Goal: Task Accomplishment & Management: Complete application form

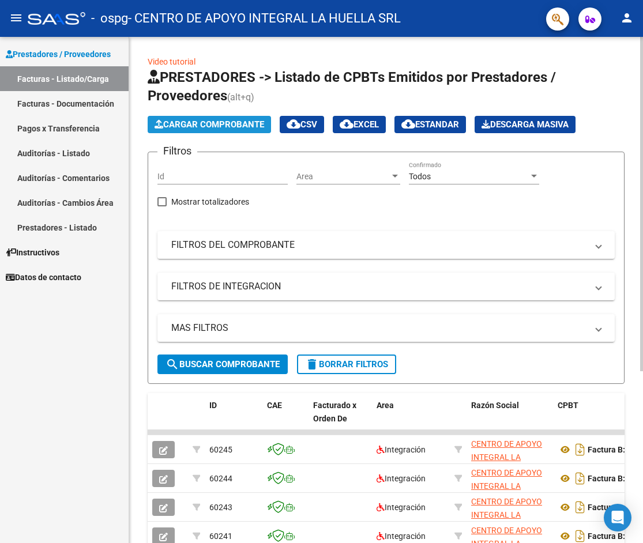
click at [237, 126] on span "Cargar Comprobante" at bounding box center [209, 124] width 110 height 10
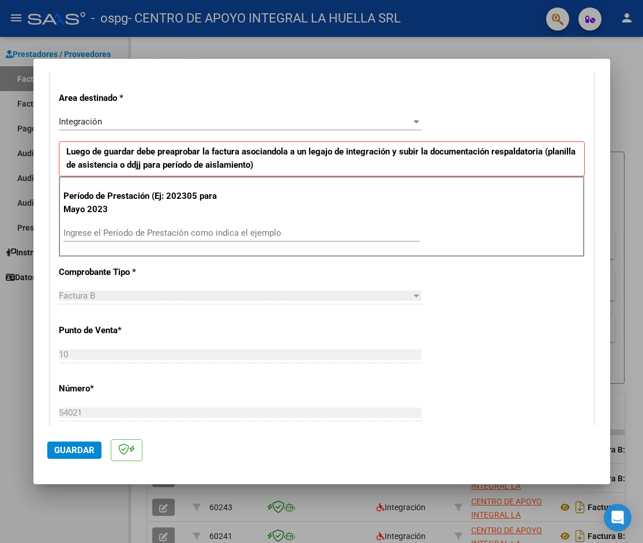
scroll to position [231, 0]
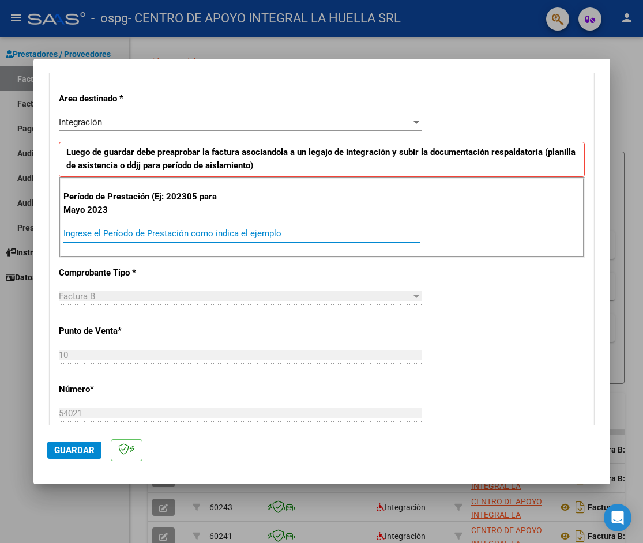
click at [201, 228] on input "Ingrese el Período de Prestación como indica el ejemplo" at bounding box center [241, 233] width 356 height 10
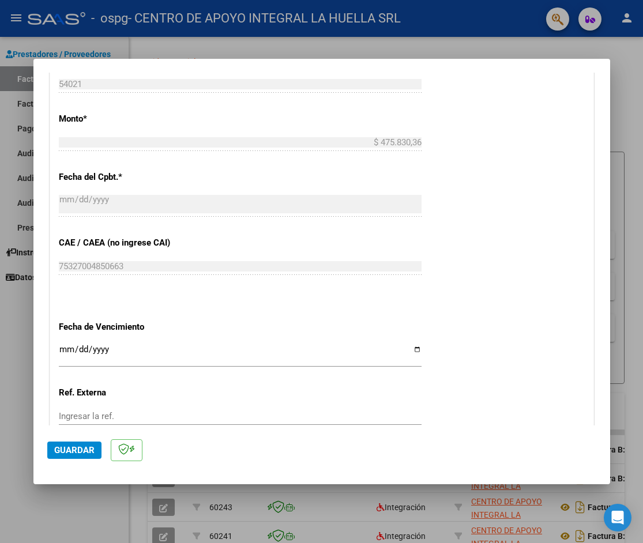
scroll to position [675, 0]
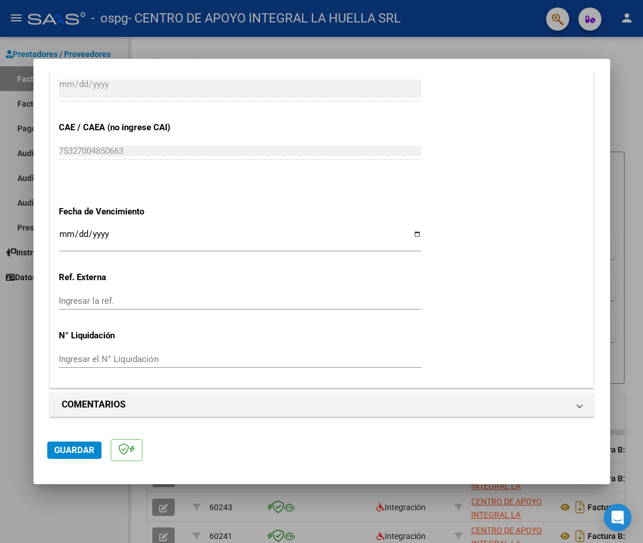
type input "202507"
click at [56, 450] on span "Guardar" at bounding box center [74, 450] width 40 height 10
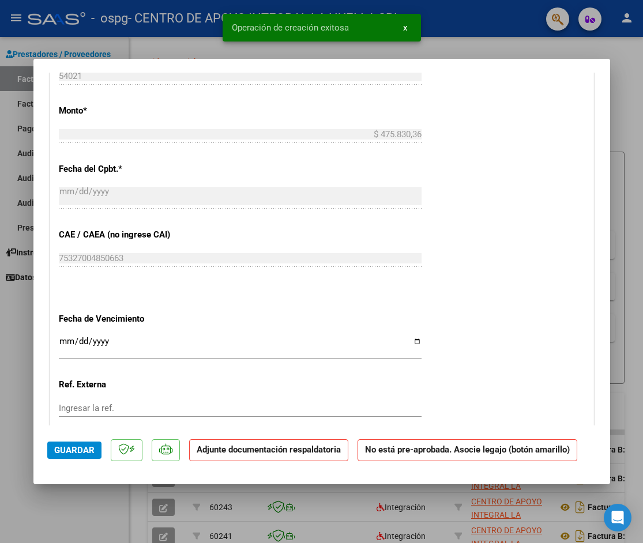
scroll to position [807, 0]
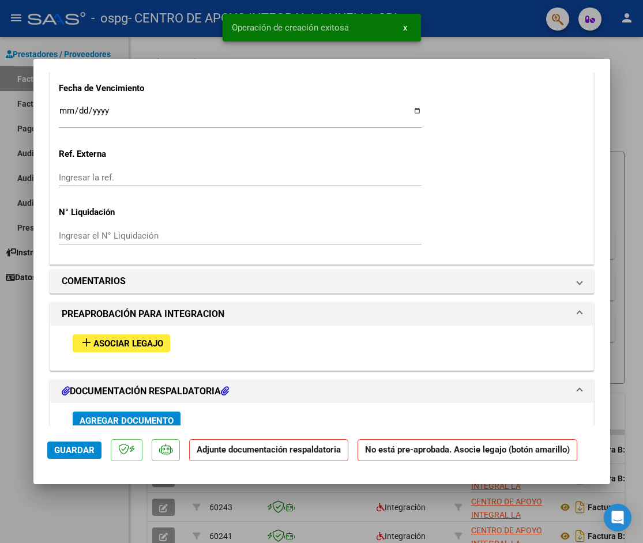
click at [163, 344] on span "Asociar Legajo" at bounding box center [128, 343] width 70 height 10
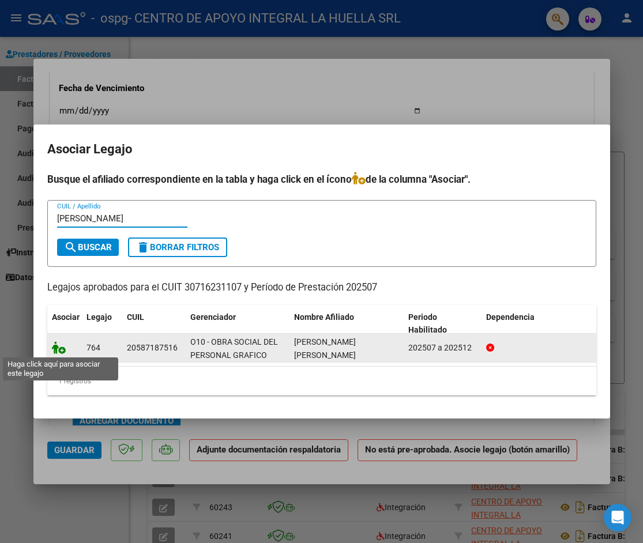
type input "[PERSON_NAME]"
click at [61, 350] on icon at bounding box center [59, 347] width 14 height 13
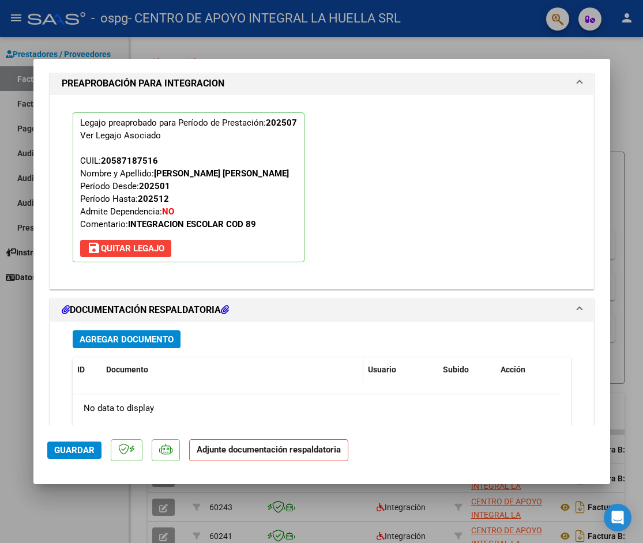
scroll to position [1209, 0]
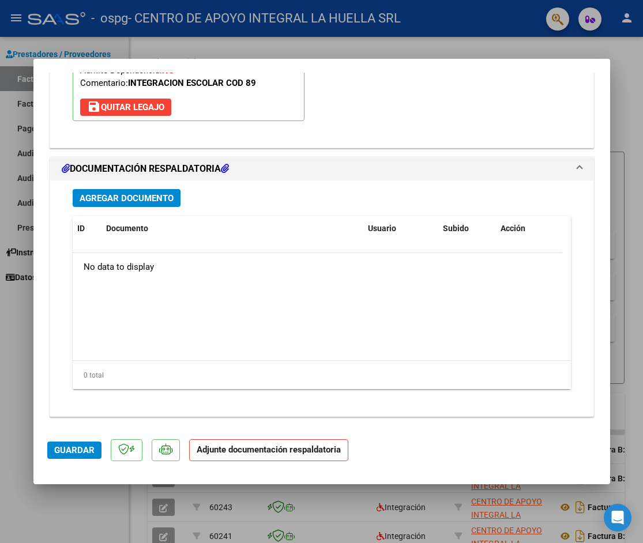
click at [82, 199] on span "Agregar Documento" at bounding box center [127, 198] width 94 height 10
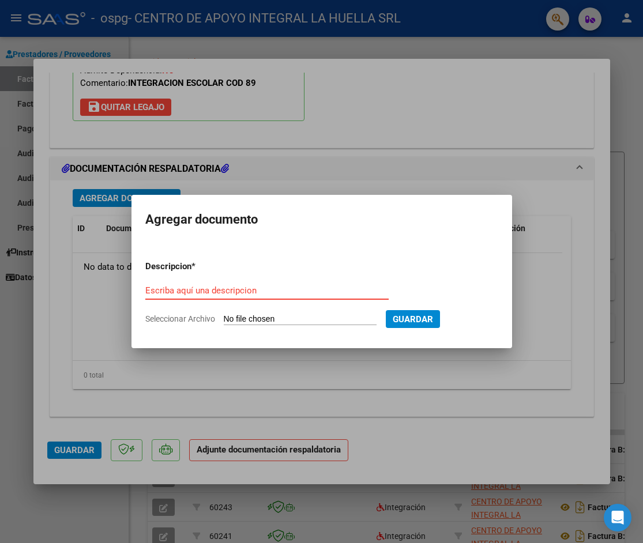
type input "C:\fakepath\[PERSON_NAME] [PERSON_NAME] AUTORIZACION SAIE 2025.pdf"
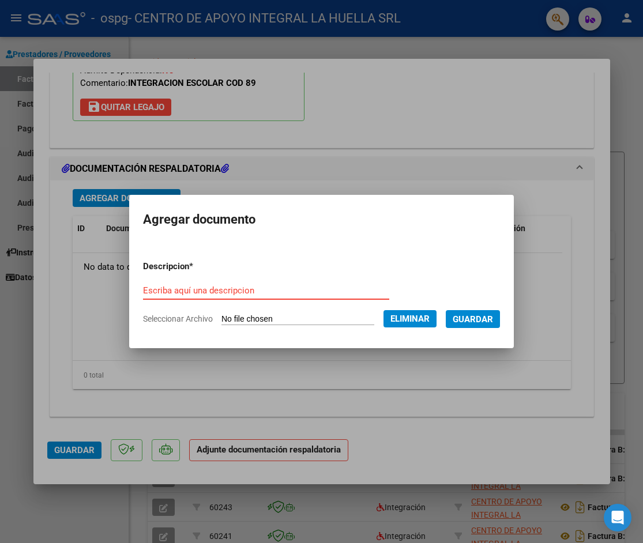
click at [239, 288] on input "Escriba aquí una descripcion" at bounding box center [266, 290] width 246 height 10
type input "a"
type input "AUTORIZACION"
click at [500, 325] on button "Guardar" at bounding box center [473, 319] width 54 height 18
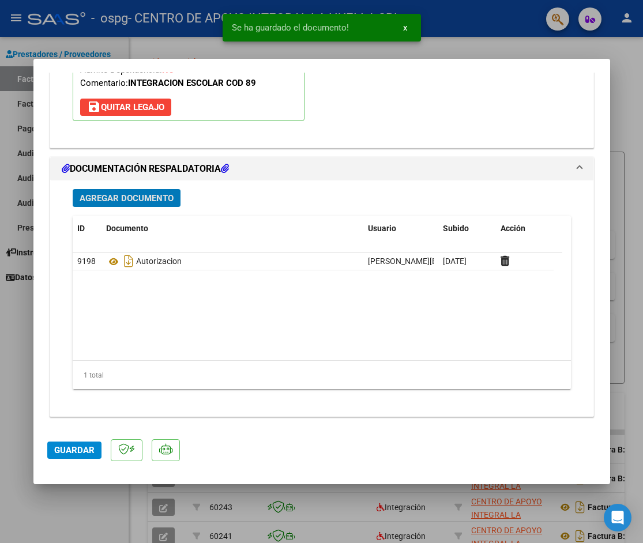
click at [160, 198] on span "Agregar Documento" at bounding box center [127, 198] width 94 height 10
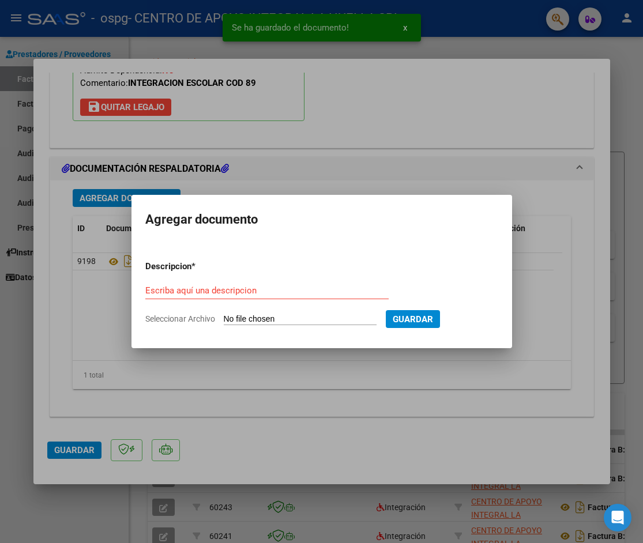
type input "C:\fakepath\[PERSON_NAME] [PERSON_NAME]-PLANILLA ASISTENCIA-JULIO-S-OSPG GRAFIC…"
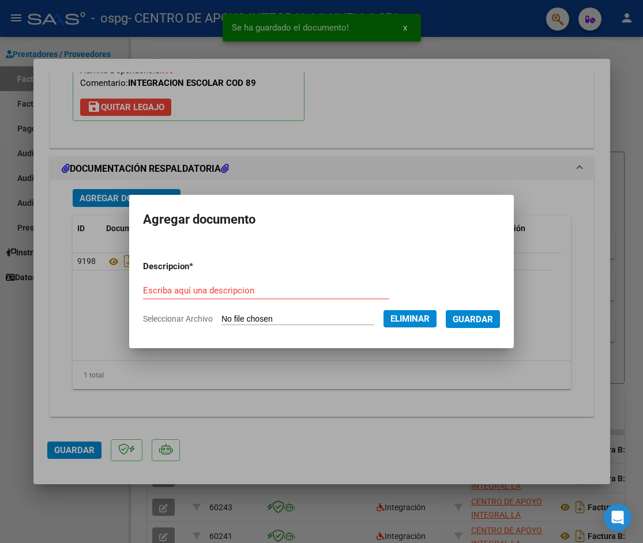
click at [289, 284] on div "Escriba aquí una descripcion" at bounding box center [266, 290] width 246 height 17
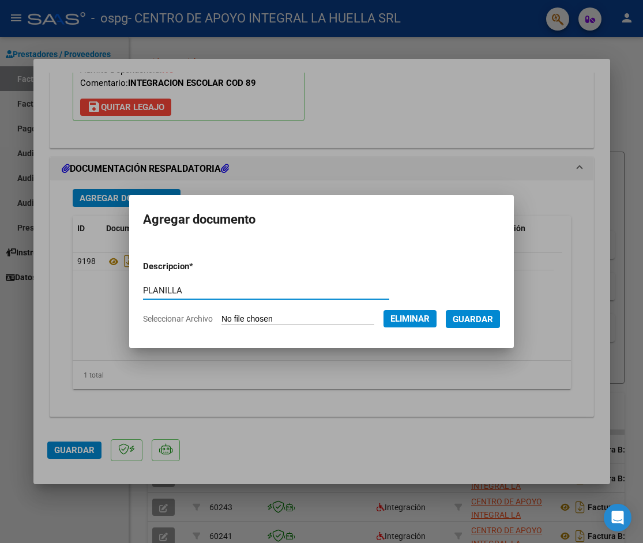
type input "PLANILLA"
click at [476, 319] on span "Guardar" at bounding box center [473, 319] width 40 height 10
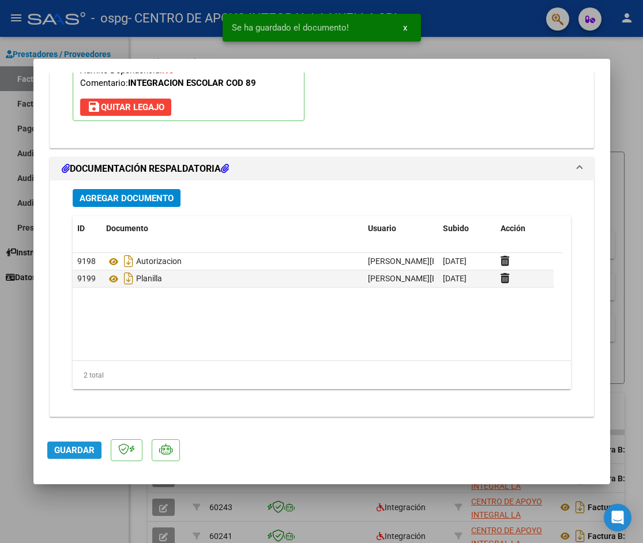
click at [66, 448] on span "Guardar" at bounding box center [74, 450] width 40 height 10
click at [48, 503] on div at bounding box center [321, 271] width 643 height 543
type input "$ 0,00"
